Goal: Task Accomplishment & Management: Use online tool/utility

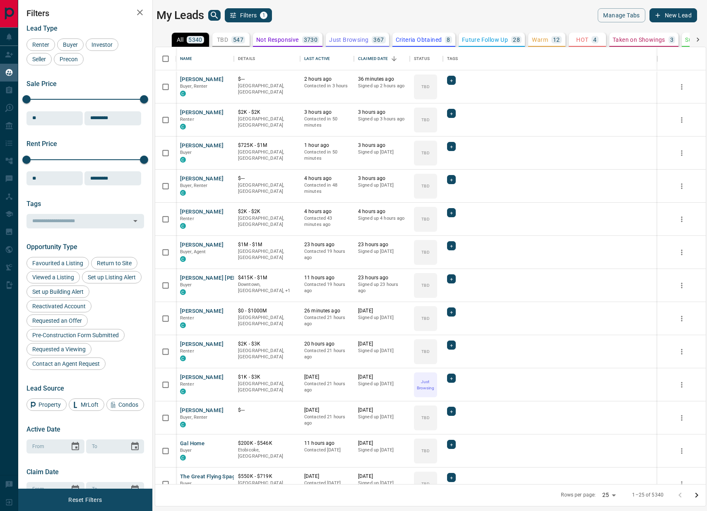
scroll to position [437, 551]
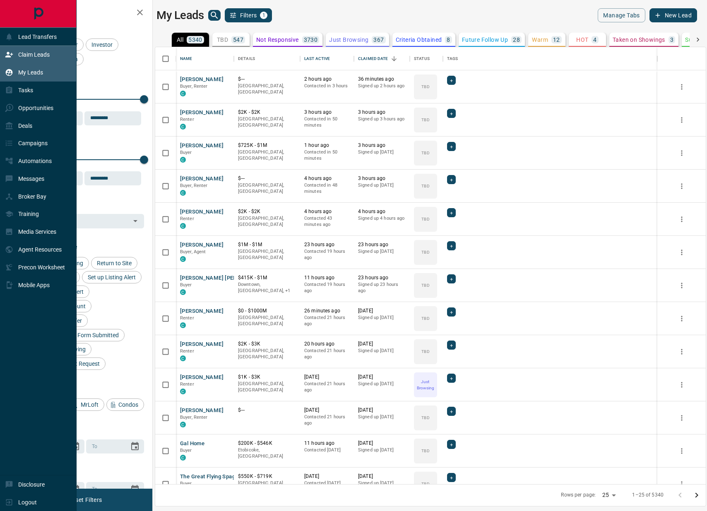
click at [8, 57] on icon at bounding box center [8, 54] width 7 height 5
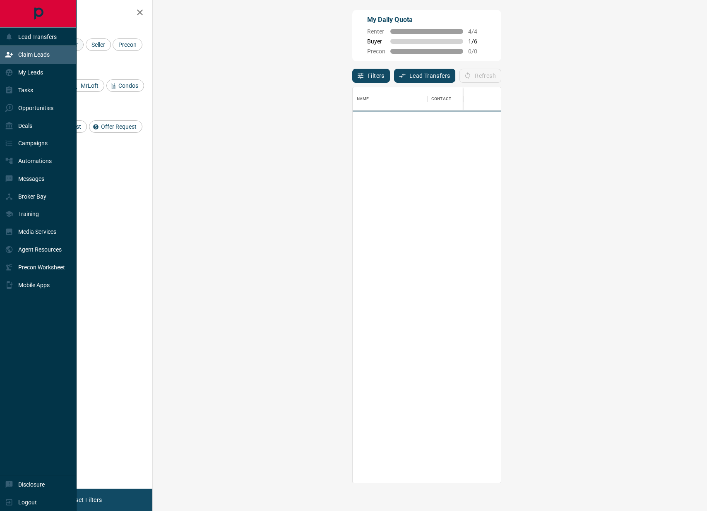
scroll to position [396, 537]
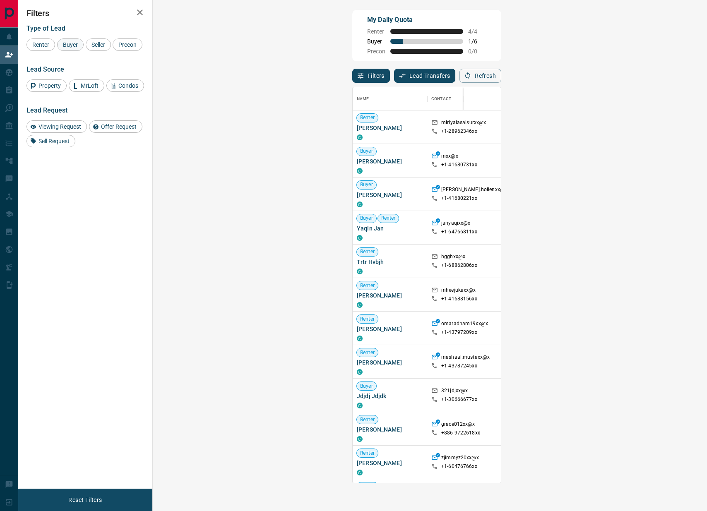
click at [70, 44] on span "Buyer" at bounding box center [70, 44] width 21 height 7
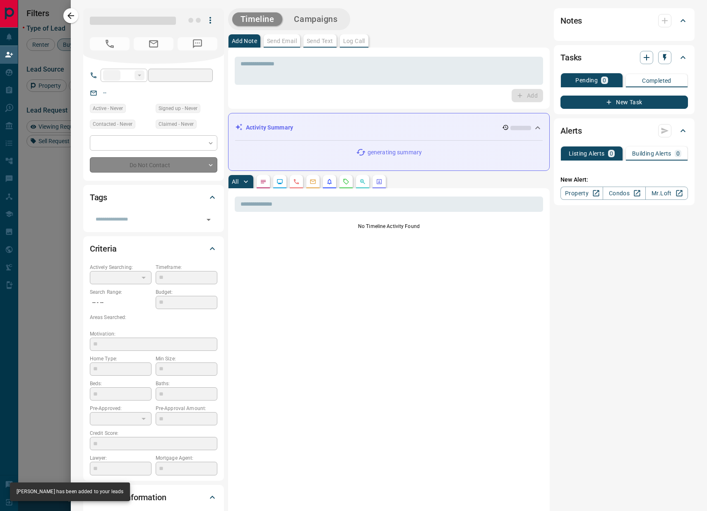
type input "**"
type input "**********"
type input "**"
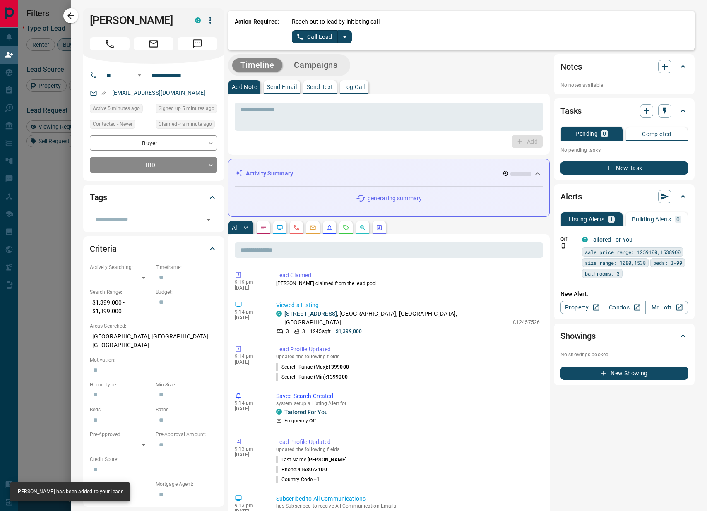
click at [344, 38] on icon "split button" at bounding box center [345, 37] width 10 height 10
drag, startPoint x: 314, startPoint y: 70, endPoint x: 310, endPoint y: 58, distance: 11.9
click at [314, 69] on li "Log Manual Call" at bounding box center [322, 65] width 51 height 12
click at [306, 41] on button "Log Manual Call" at bounding box center [319, 36] width 55 height 13
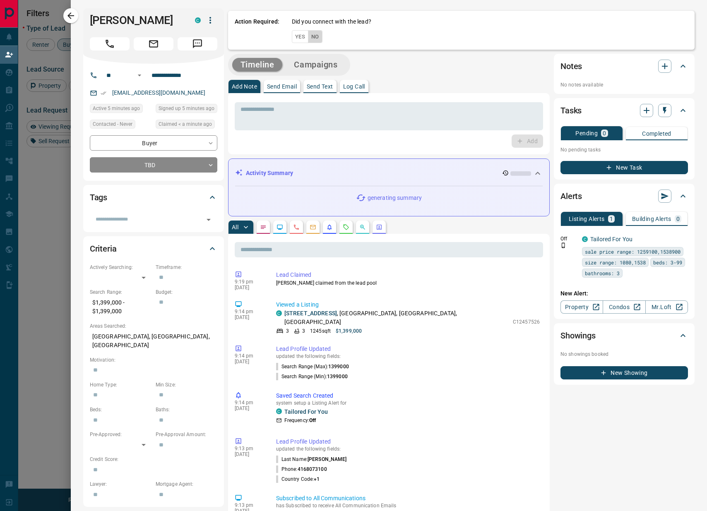
click at [316, 35] on button "No" at bounding box center [315, 36] width 14 height 13
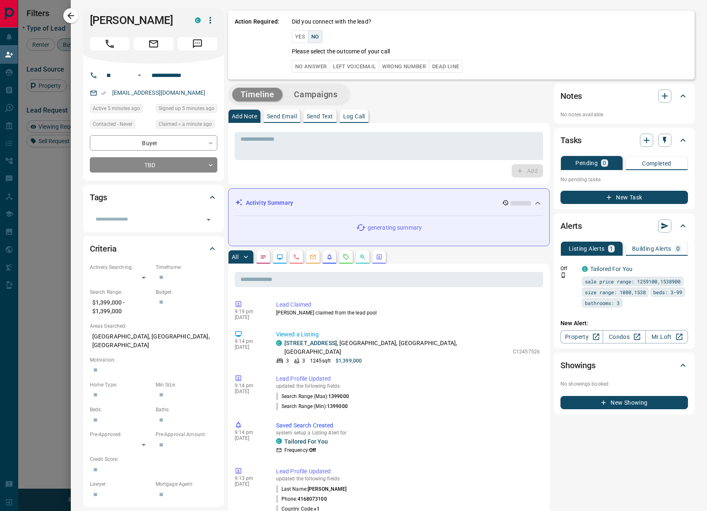
click at [305, 65] on button "No Answer" at bounding box center [311, 66] width 38 height 13
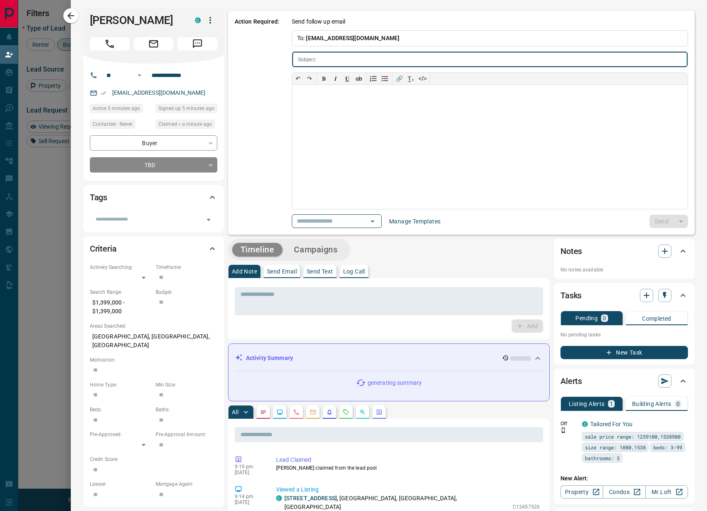
type input "**********"
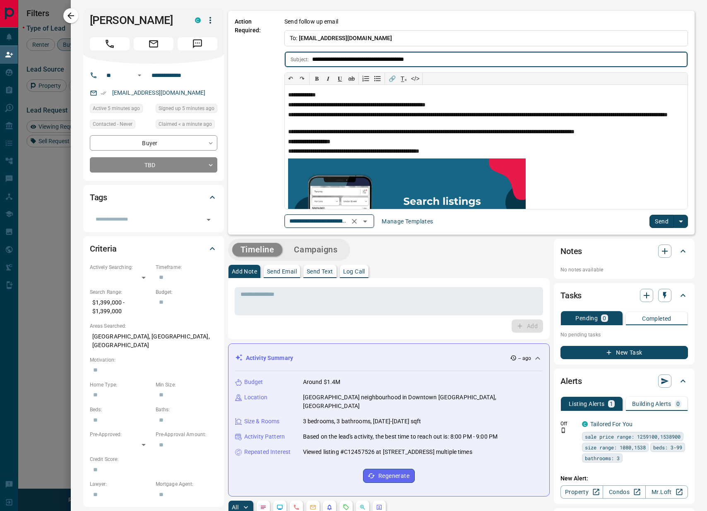
click at [367, 219] on icon "Open" at bounding box center [365, 222] width 10 height 10
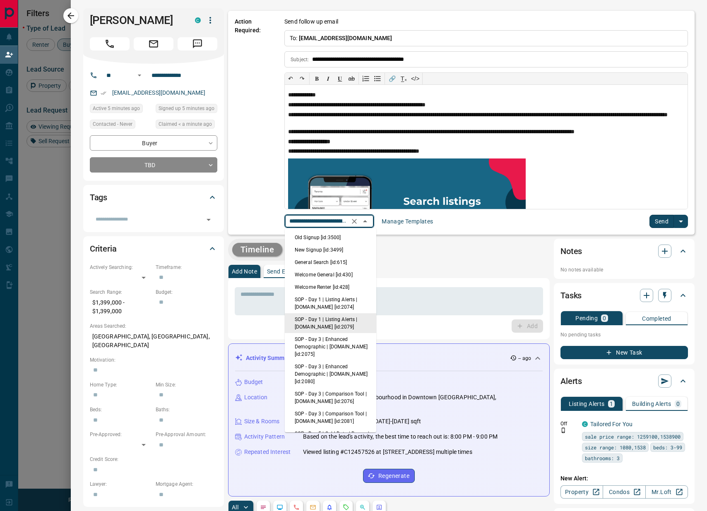
scroll to position [0, 70]
drag, startPoint x: 330, startPoint y: 251, endPoint x: 536, endPoint y: 272, distance: 207.2
click at [330, 251] on li "New Signup [id:3499]" at bounding box center [331, 250] width 92 height 12
type input "**********"
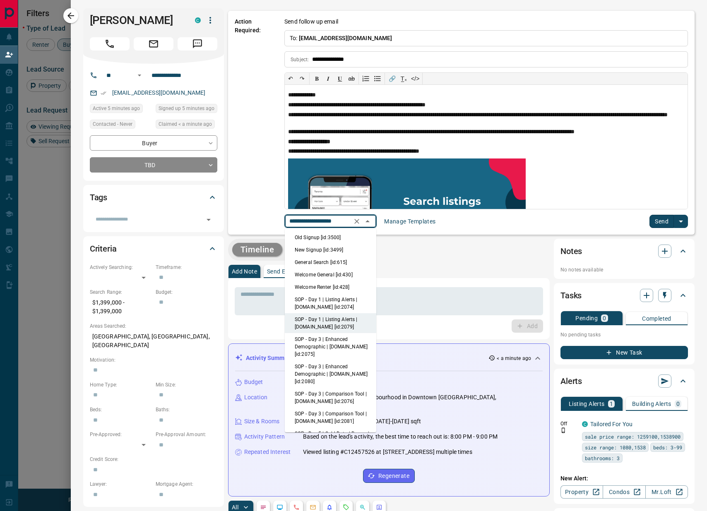
scroll to position [0, 0]
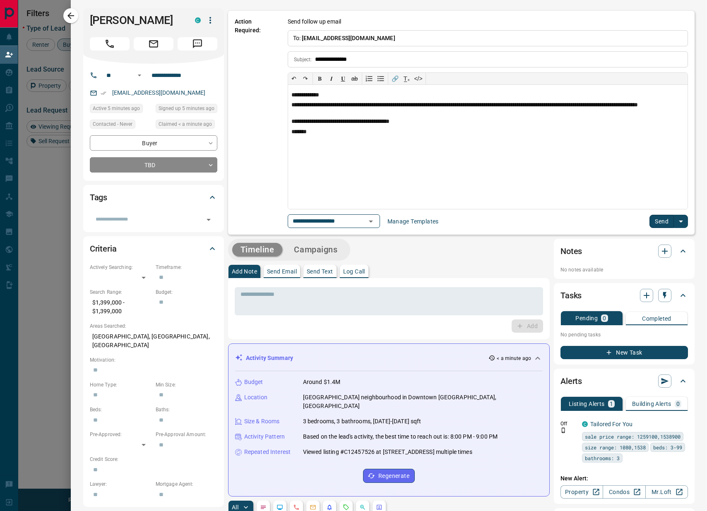
click at [674, 219] on button "split button" at bounding box center [681, 221] width 14 height 13
click at [661, 236] on li "Send" at bounding box center [669, 237] width 50 height 12
click at [70, 19] on icon "button" at bounding box center [71, 16] width 10 height 10
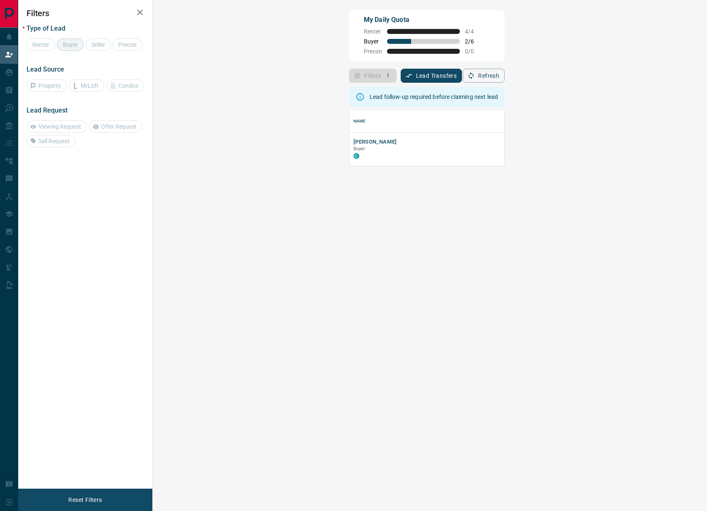
scroll to position [56, 537]
click at [354, 141] on button "[PERSON_NAME]" at bounding box center [375, 142] width 43 height 8
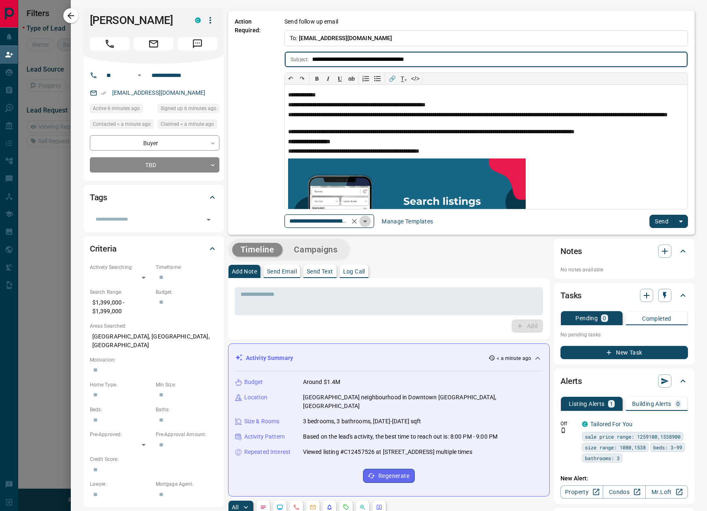
click at [370, 225] on icon "Open" at bounding box center [365, 222] width 10 height 10
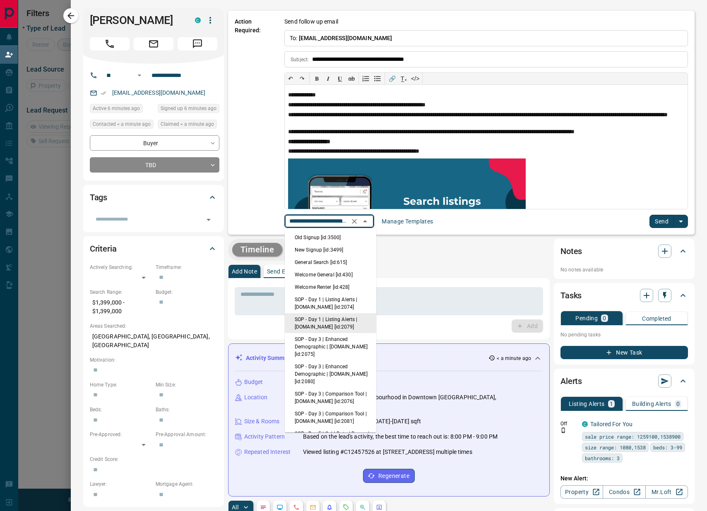
scroll to position [0, 70]
click at [299, 252] on li "New Signup [id:3499]" at bounding box center [331, 250] width 92 height 12
type input "**********"
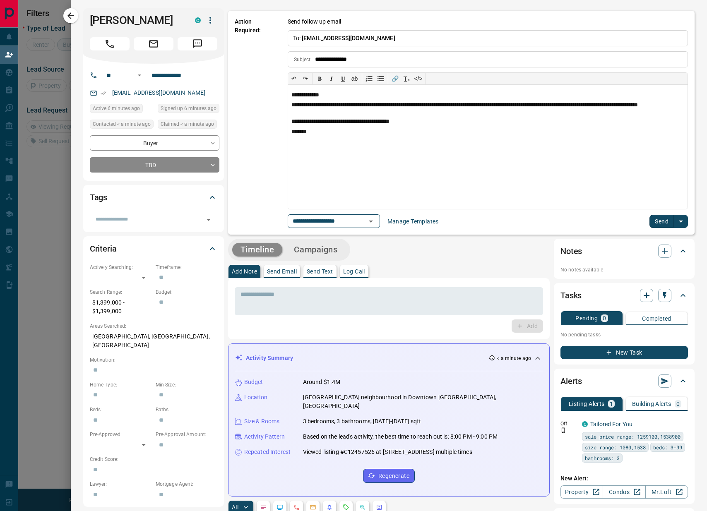
click at [663, 226] on button "Send" at bounding box center [662, 221] width 24 height 13
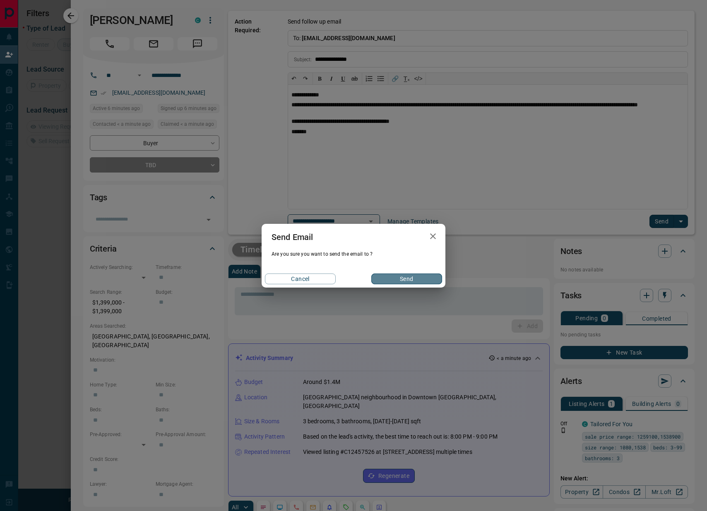
click at [430, 275] on button "Send" at bounding box center [406, 279] width 71 height 11
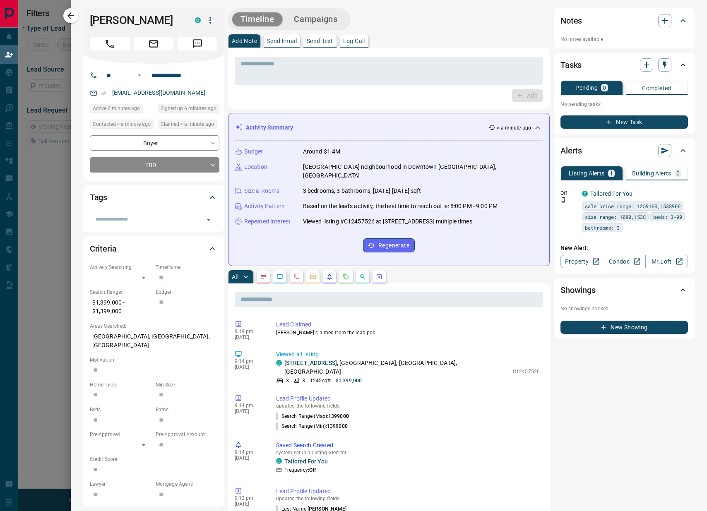
click at [74, 15] on icon "button" at bounding box center [71, 16] width 10 height 10
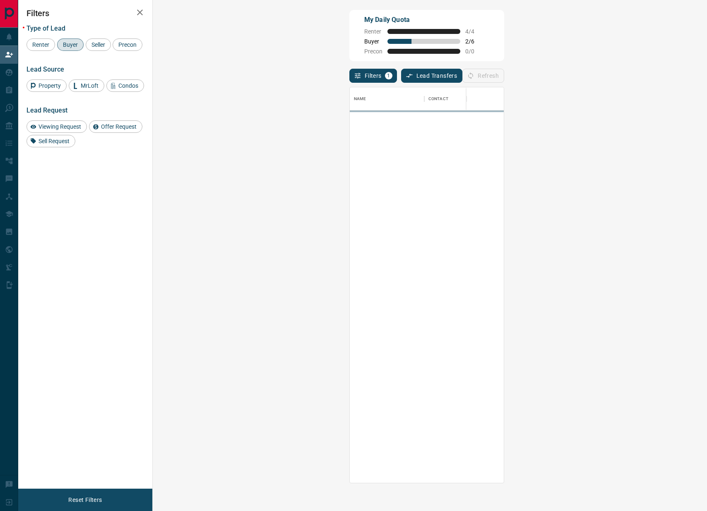
scroll to position [396, 537]
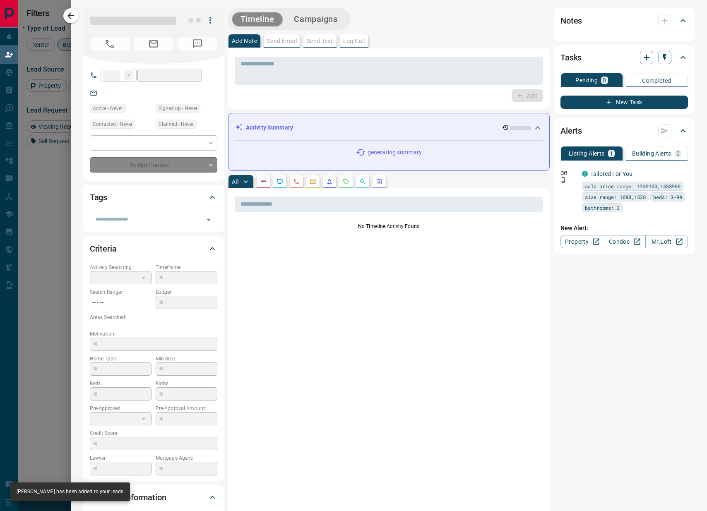
type input "**"
type input "**********"
type input "**"
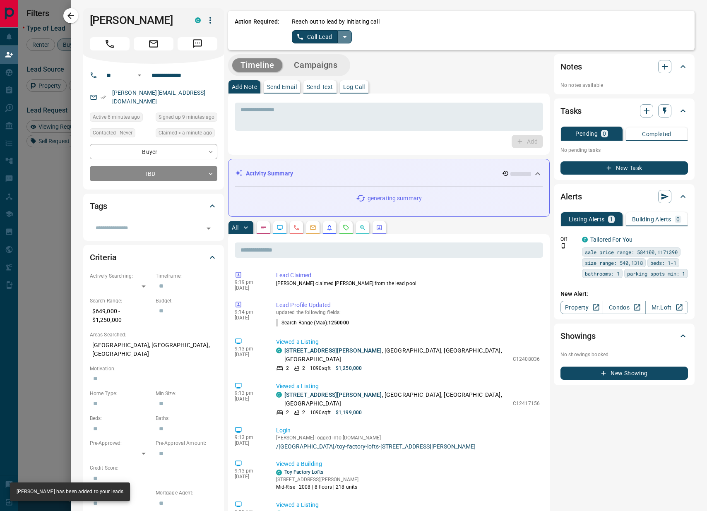
click at [342, 36] on icon "split button" at bounding box center [345, 37] width 10 height 10
drag, startPoint x: 333, startPoint y: 69, endPoint x: 308, endPoint y: 38, distance: 39.5
click at [333, 68] on li "Log Manual Call" at bounding box center [322, 65] width 51 height 12
click at [309, 38] on button "Log Manual Call" at bounding box center [319, 36] width 55 height 13
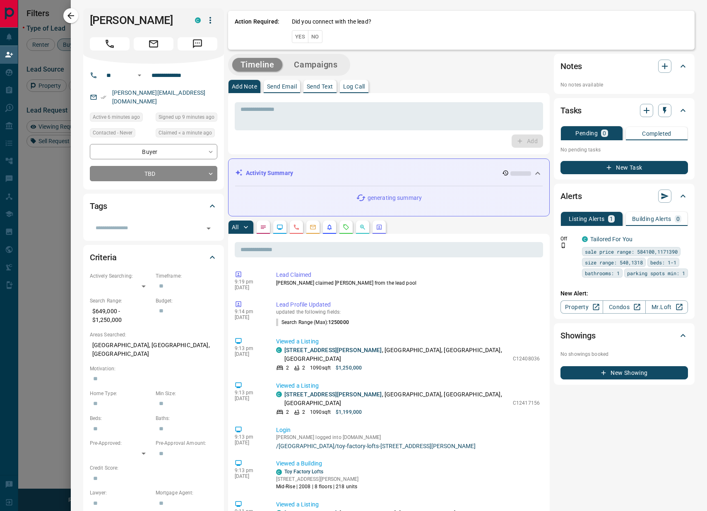
click at [315, 36] on button "No" at bounding box center [315, 36] width 14 height 13
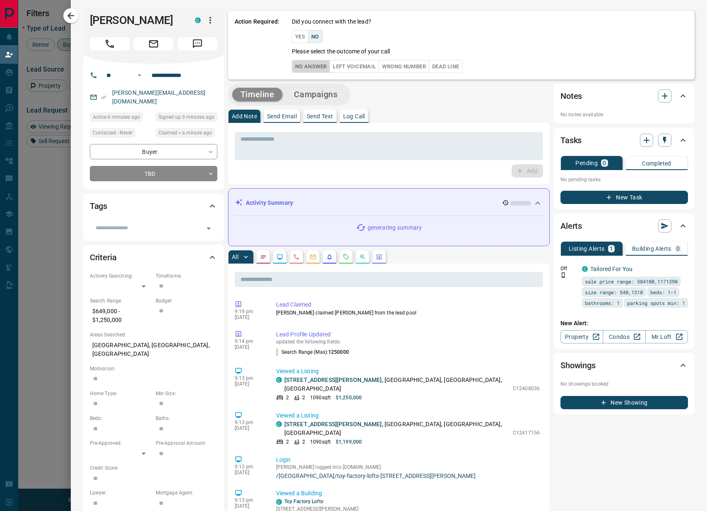
click at [321, 70] on button "No Answer" at bounding box center [311, 66] width 38 height 13
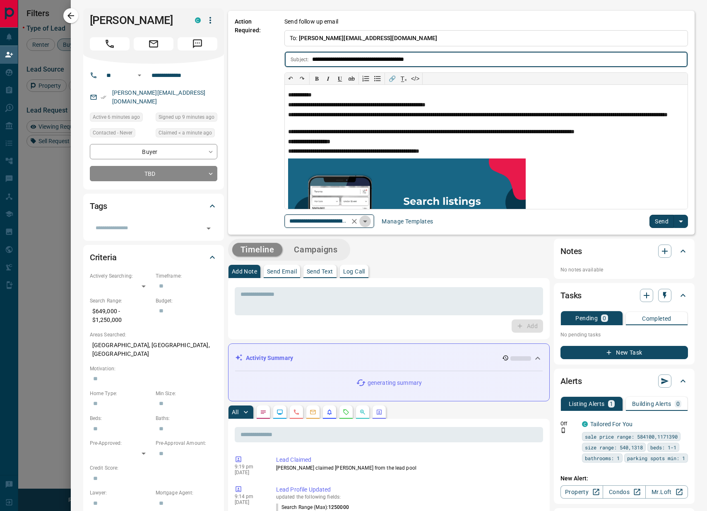
click at [366, 223] on icon "Open" at bounding box center [365, 222] width 10 height 10
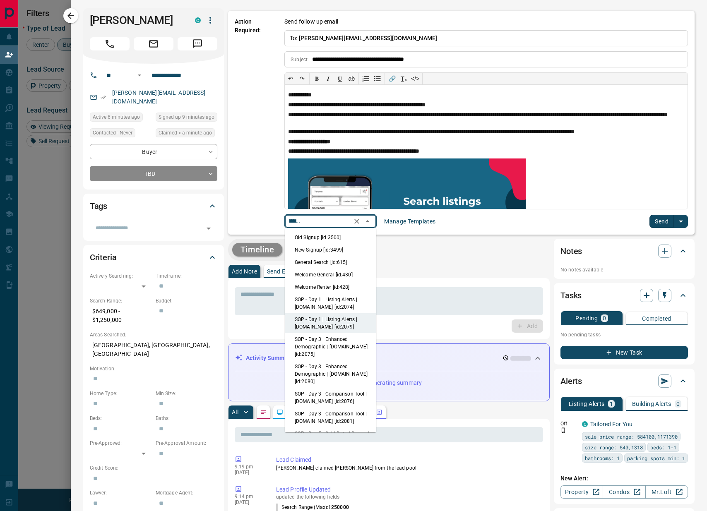
drag, startPoint x: 341, startPoint y: 257, endPoint x: 339, endPoint y: 251, distance: 6.2
click at [339, 251] on li "New Signup [id:3499]" at bounding box center [331, 250] width 92 height 12
type input "**********"
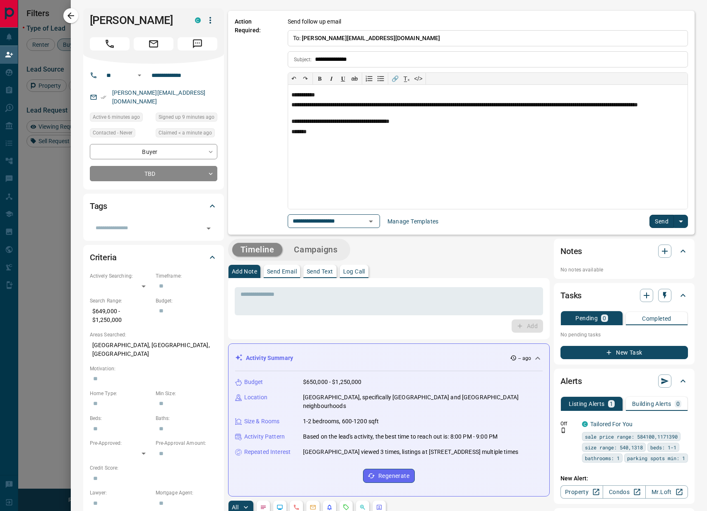
scroll to position [0, 0]
click at [666, 219] on button "Send" at bounding box center [662, 221] width 24 height 13
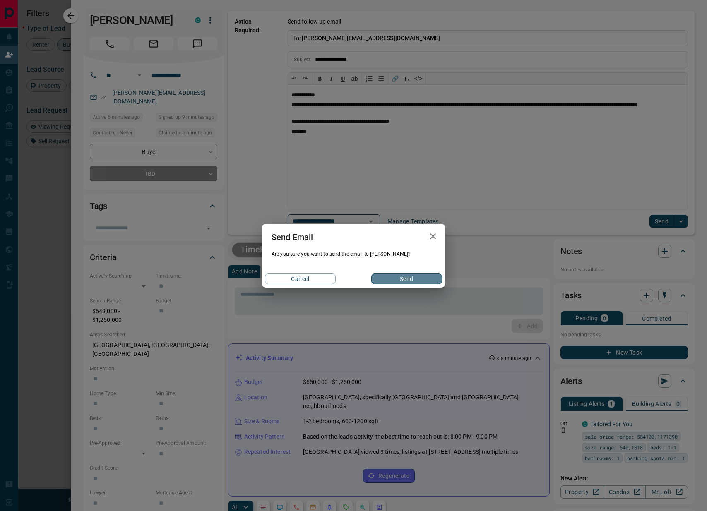
click at [393, 282] on button "Send" at bounding box center [406, 279] width 71 height 11
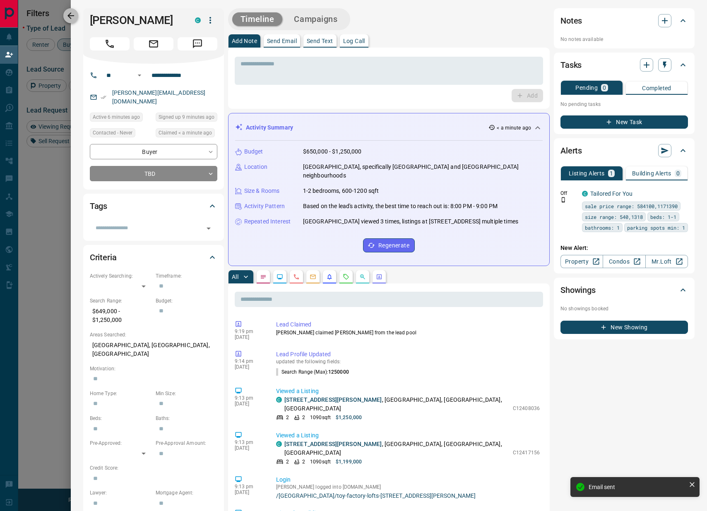
click at [75, 19] on icon "button" at bounding box center [71, 16] width 10 height 10
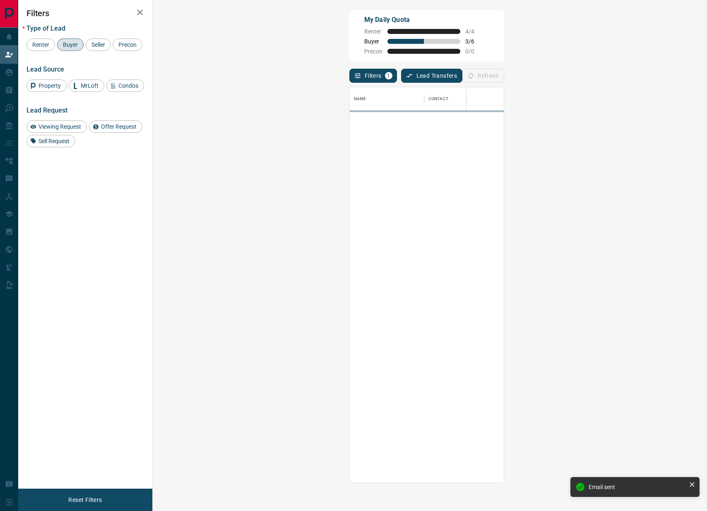
scroll to position [396, 537]
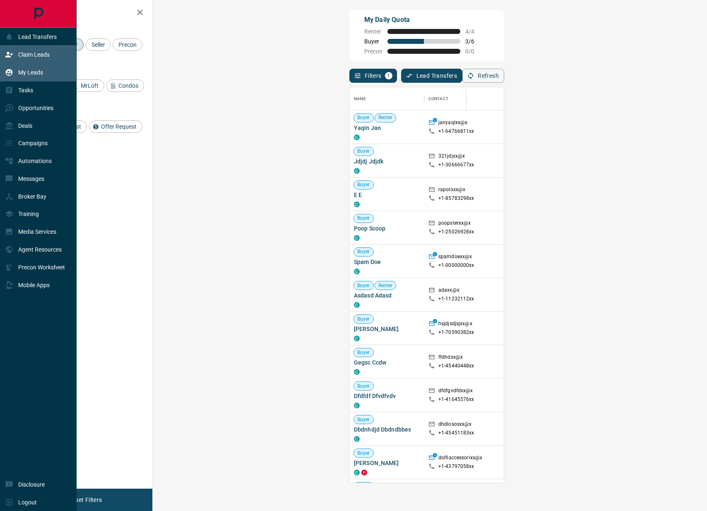
click at [13, 74] on icon at bounding box center [9, 72] width 8 height 8
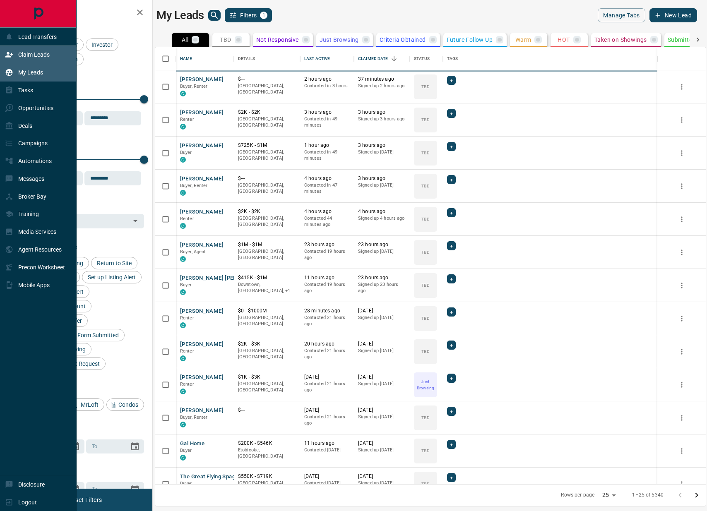
scroll to position [437, 551]
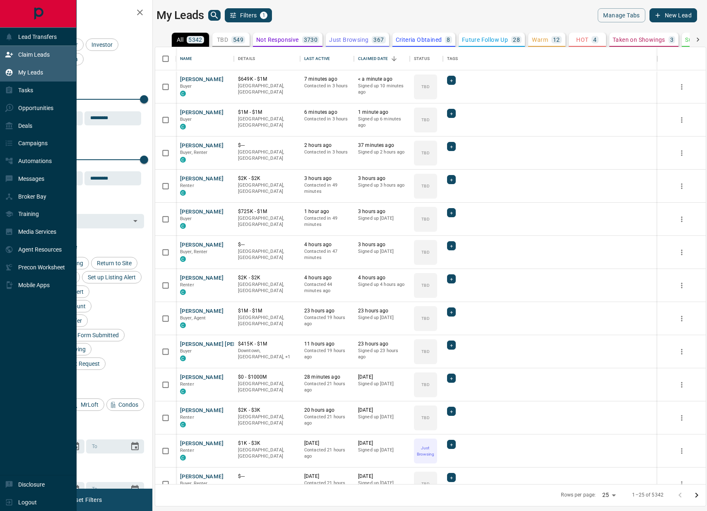
click at [24, 56] on p "Claim Leads" at bounding box center [33, 54] width 31 height 7
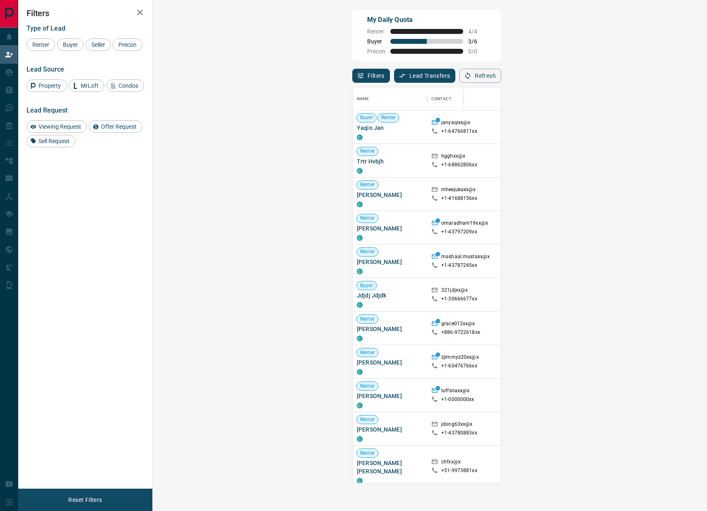
scroll to position [396, 537]
click at [358, 74] on icon "button" at bounding box center [361, 76] width 6 height 6
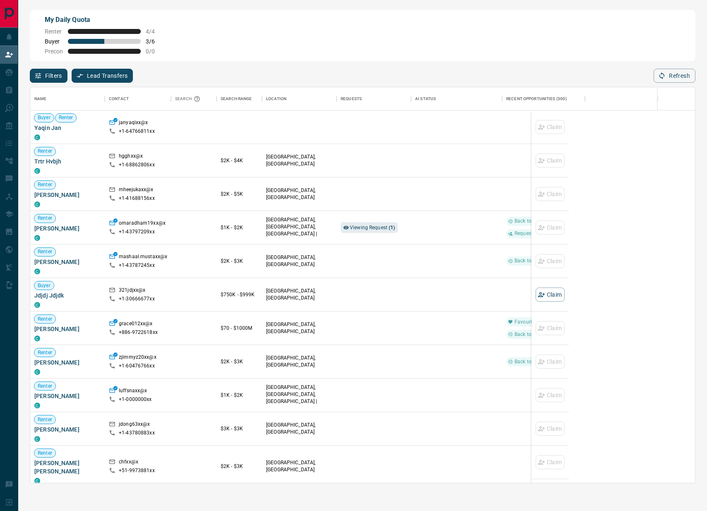
scroll to position [396, 665]
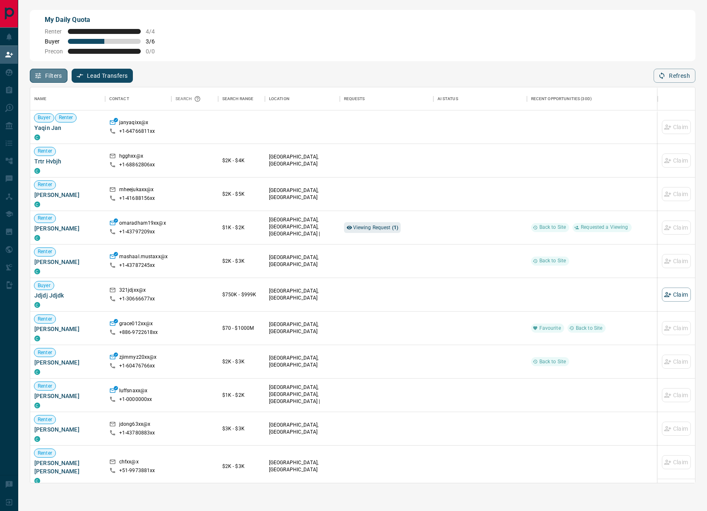
click at [42, 74] on button "Filters" at bounding box center [49, 76] width 38 height 14
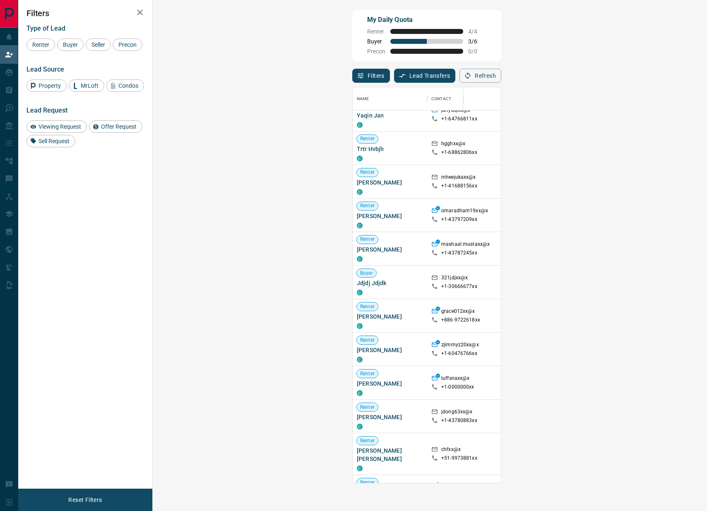
scroll to position [12, 6]
